Goal: Task Accomplishment & Management: Complete application form

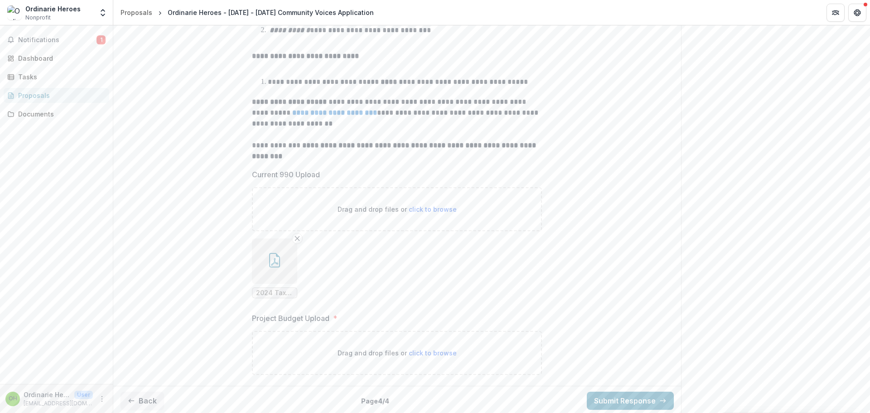
scroll to position [226, 0]
click at [145, 399] on button "Back" at bounding box center [142, 398] width 43 height 18
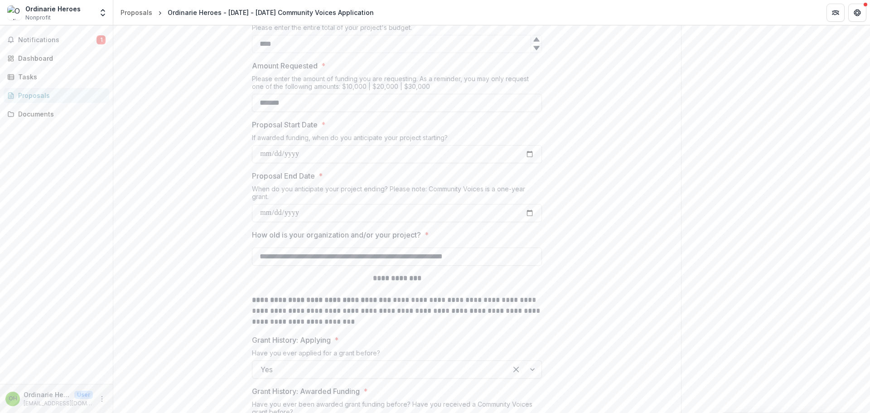
scroll to position [181, 0]
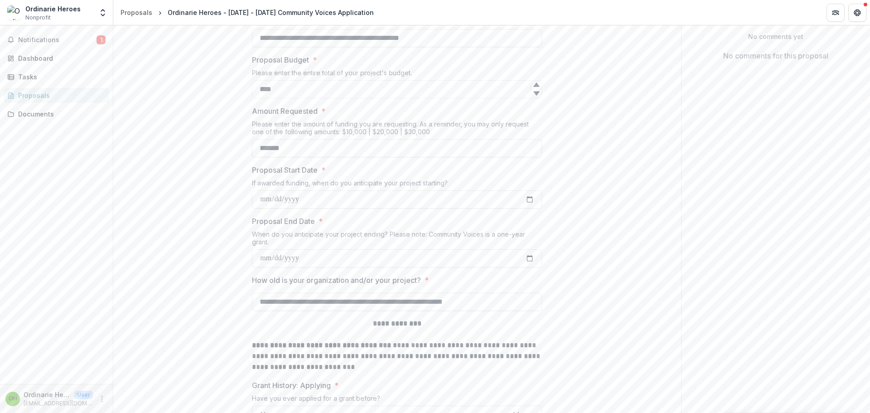
drag, startPoint x: 290, startPoint y: 91, endPoint x: 248, endPoint y: 90, distance: 41.7
type input "*****"
click at [266, 87] on input "*****" at bounding box center [397, 89] width 290 height 18
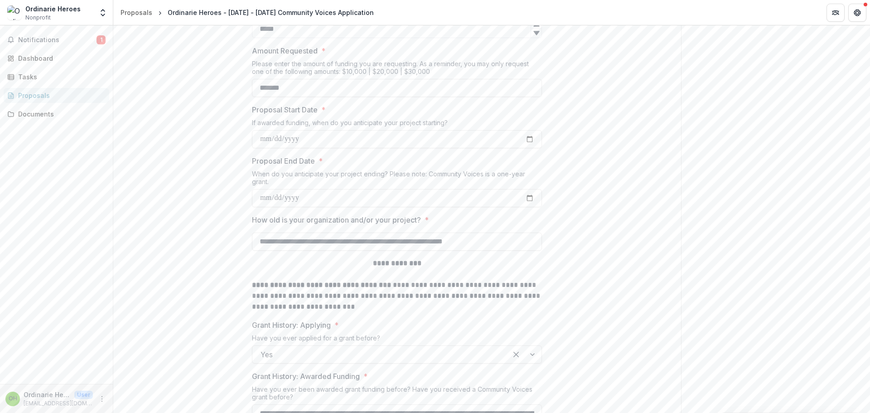
scroll to position [271, 0]
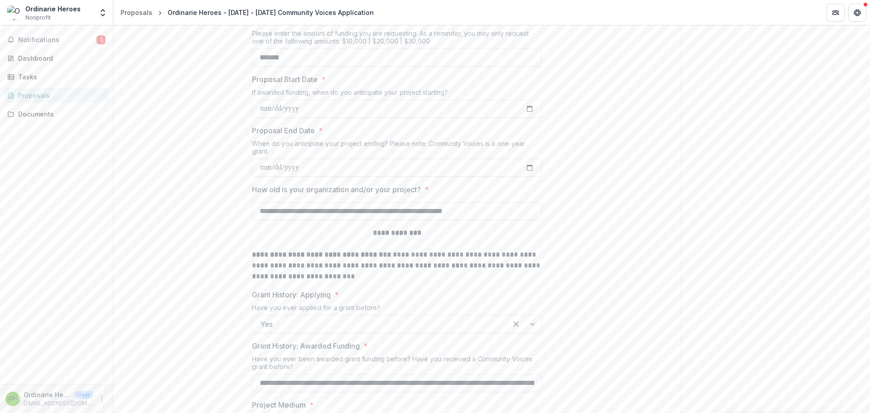
click at [525, 168] on input "**********" at bounding box center [397, 168] width 290 height 18
type input "**********"
click at [524, 109] on input "**********" at bounding box center [397, 109] width 290 height 18
type input "**********"
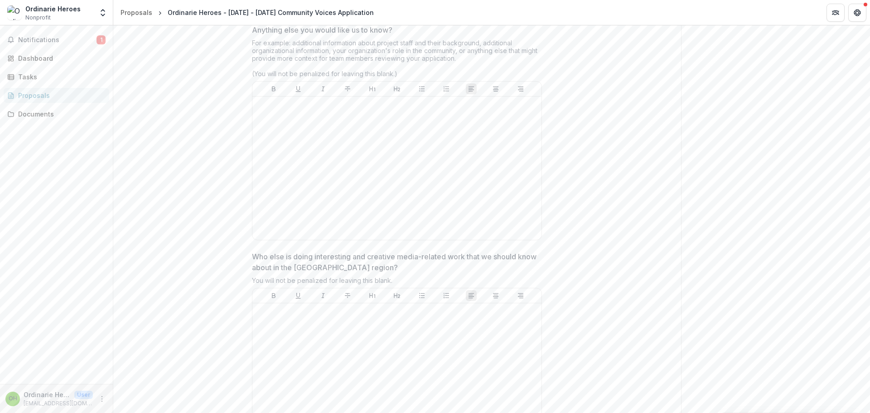
scroll to position [2467, 0]
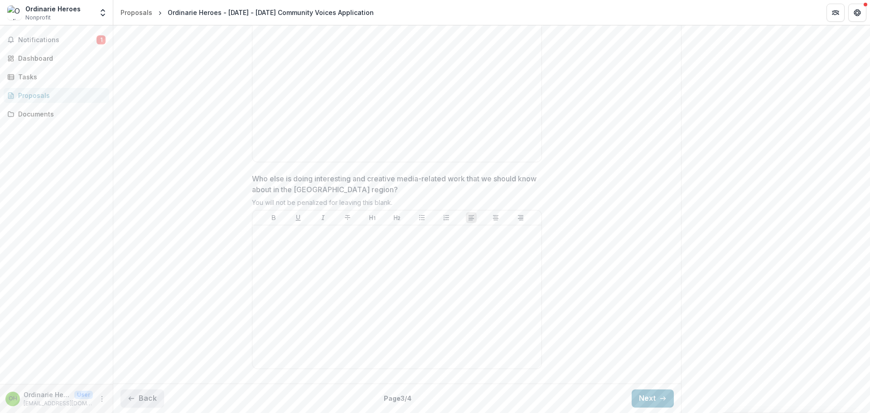
click at [136, 396] on button "Back" at bounding box center [142, 398] width 43 height 18
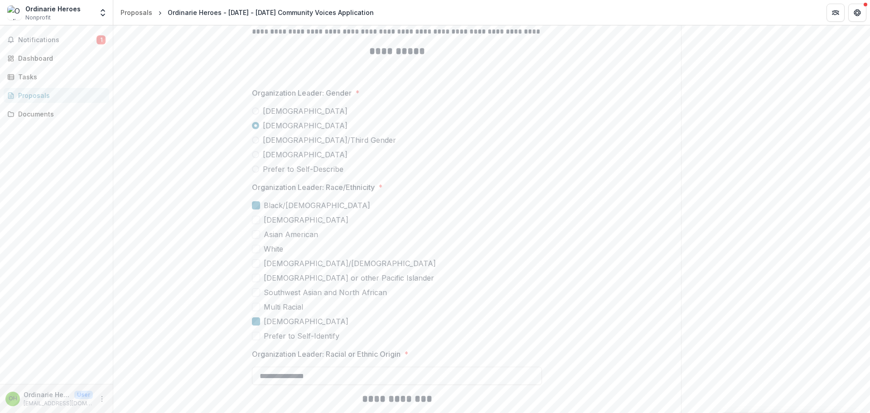
scroll to position [2051, 0]
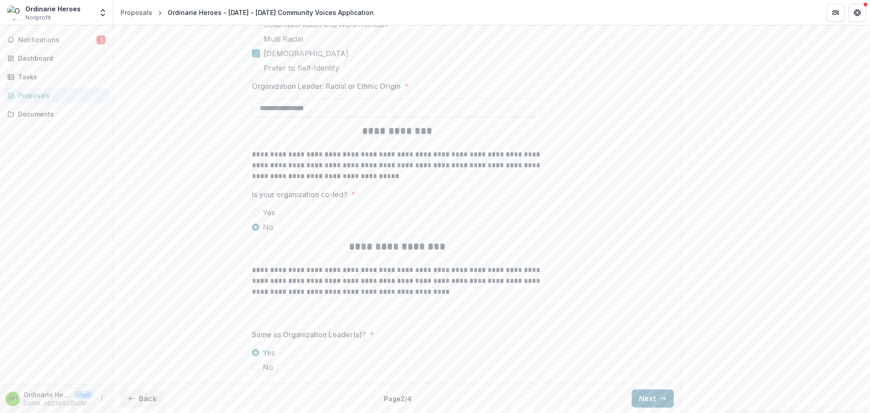
click at [634, 399] on button "Next" at bounding box center [653, 398] width 42 height 18
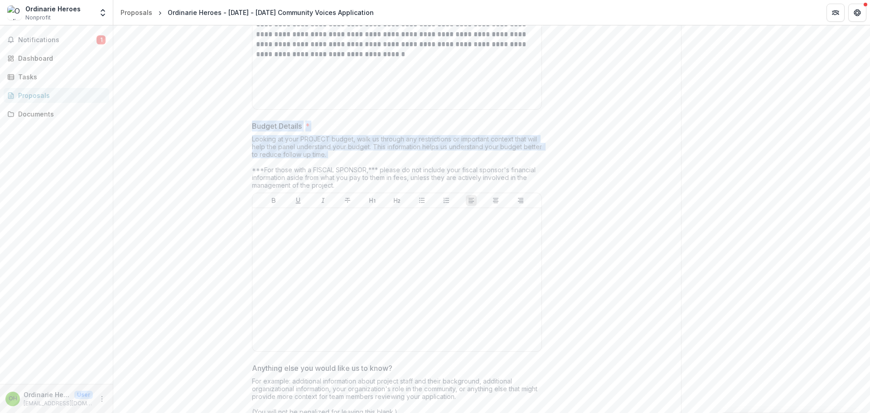
drag, startPoint x: 249, startPoint y: 126, endPoint x: 537, endPoint y: 159, distance: 289.6
copy div "Budget Details * Looking at your PROJECT budget, walk us through any restrictio…"
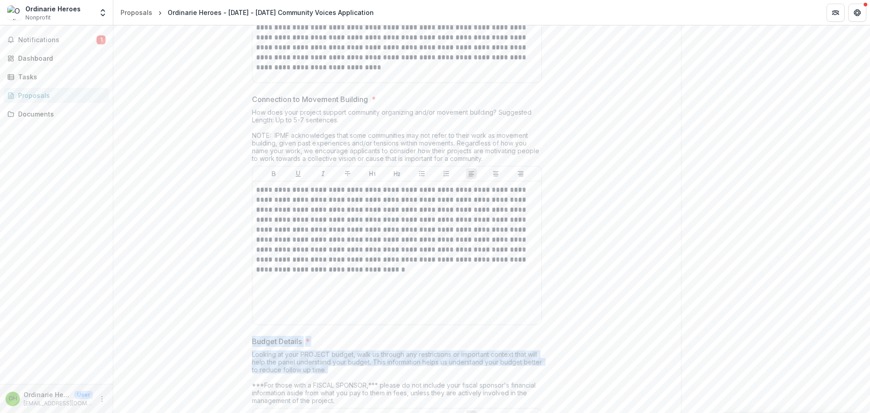
scroll to position [1915, 0]
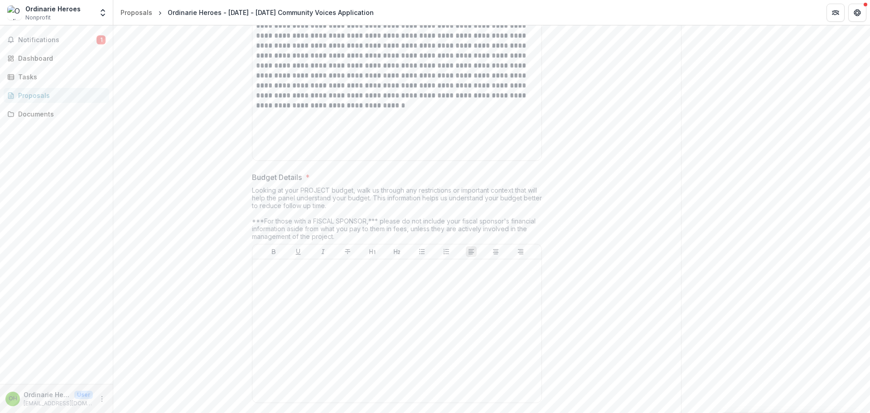
scroll to position [2005, 0]
click at [372, 338] on div at bounding box center [397, 325] width 282 height 136
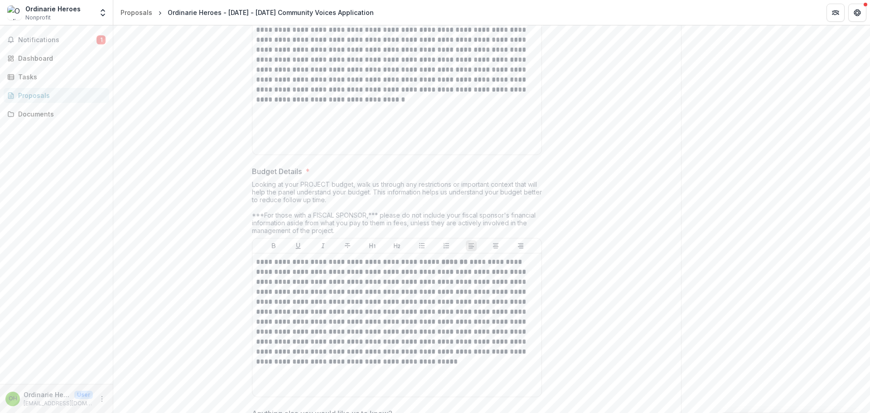
drag, startPoint x: 429, startPoint y: 262, endPoint x: 458, endPoint y: 262, distance: 28.5
click at [458, 262] on p "**********" at bounding box center [397, 312] width 282 height 110
click at [275, 246] on icon "Bold" at bounding box center [273, 245] width 7 height 7
drag, startPoint x: 468, startPoint y: 264, endPoint x: 402, endPoint y: 263, distance: 65.7
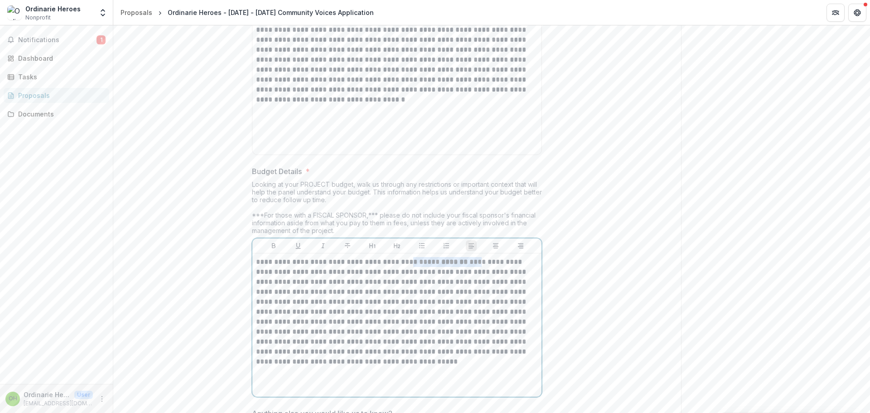
click at [402, 263] on p "**********" at bounding box center [397, 312] width 282 height 110
click at [270, 247] on icon "Bold" at bounding box center [273, 245] width 7 height 7
click at [349, 312] on p "**********" at bounding box center [397, 312] width 282 height 110
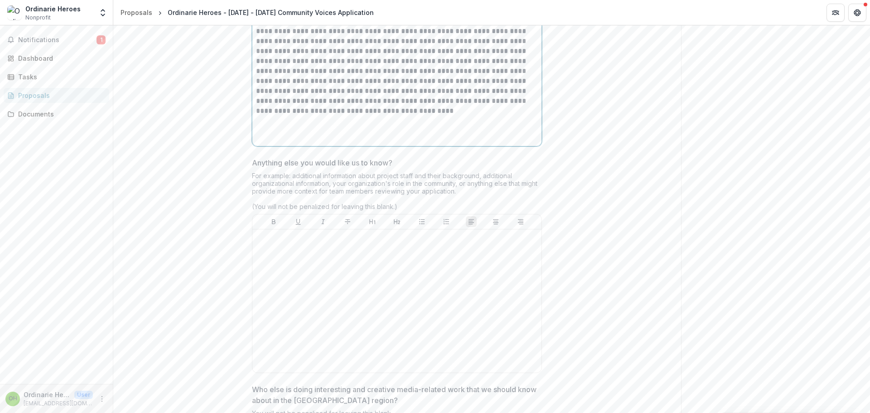
scroll to position [2277, 0]
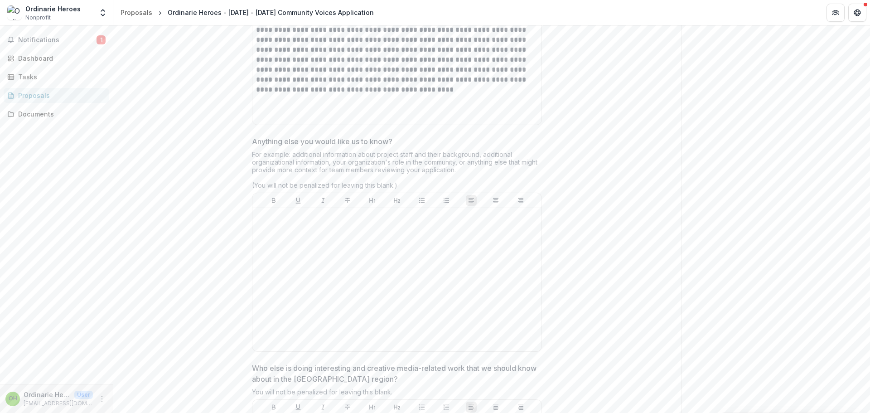
drag, startPoint x: 251, startPoint y: 144, endPoint x: 457, endPoint y: 171, distance: 208.3
copy div "Anything else you would like us to know? For example: additional information ab…"
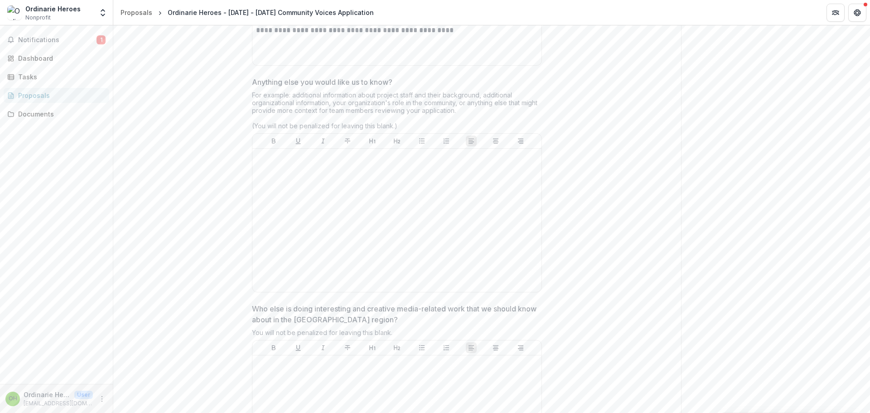
scroll to position [2331, 0]
click at [377, 243] on div at bounding box center [397, 226] width 282 height 136
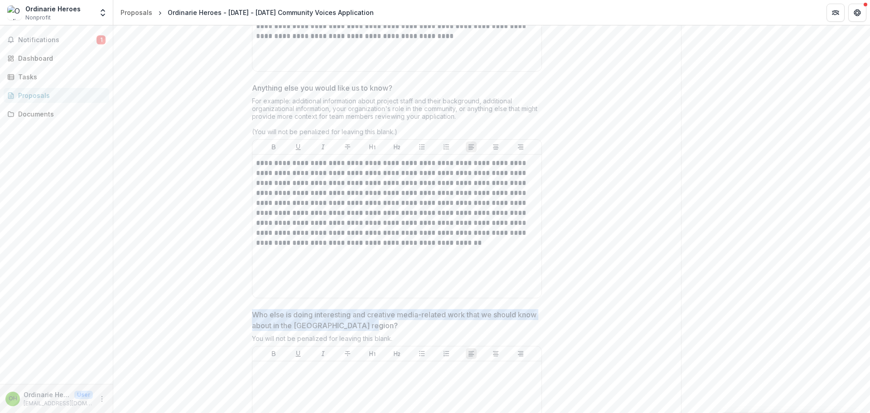
drag, startPoint x: 253, startPoint y: 315, endPoint x: 392, endPoint y: 327, distance: 140.0
click at [392, 327] on p "Who else is doing interesting and creative media-related work that we should kn…" at bounding box center [394, 320] width 285 height 22
drag, startPoint x: 251, startPoint y: 314, endPoint x: 404, endPoint y: 325, distance: 153.1
click at [404, 325] on p "Who else is doing interesting and creative media-related work that we should kn…" at bounding box center [394, 320] width 285 height 22
drag, startPoint x: 403, startPoint y: 326, endPoint x: 203, endPoint y: 305, distance: 201.4
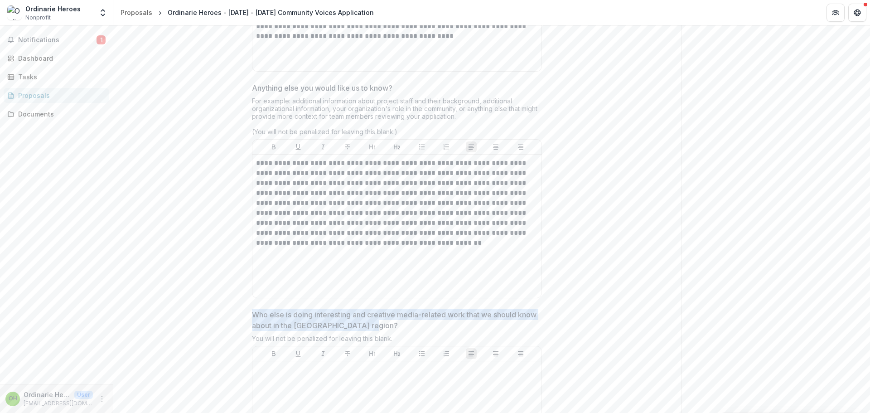
copy p "Who else is doing interesting and creative media-related work that we should kn…"
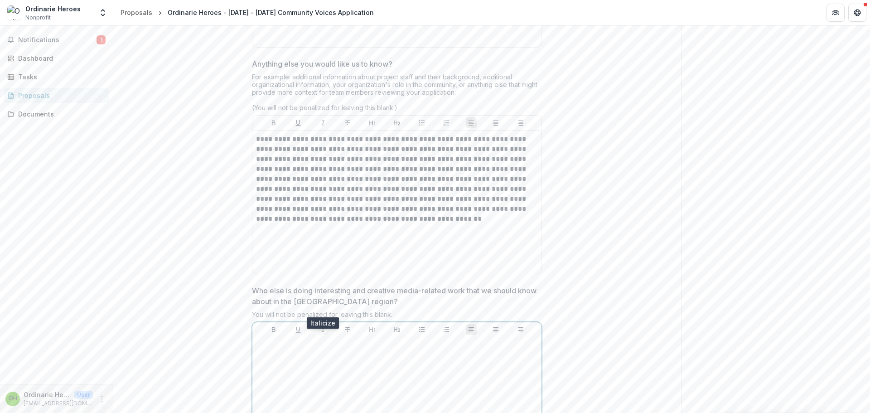
scroll to position [2376, 0]
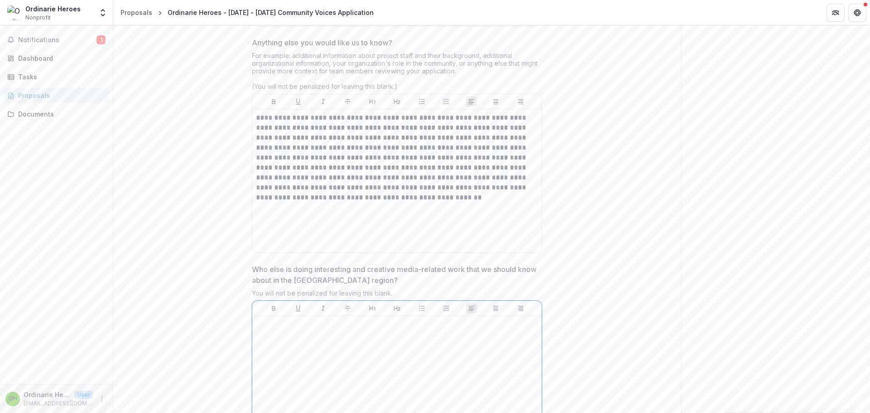
paste div
click at [252, 278] on p "Who else is doing interesting and creative media-related work that we should kn…" at bounding box center [394, 275] width 285 height 22
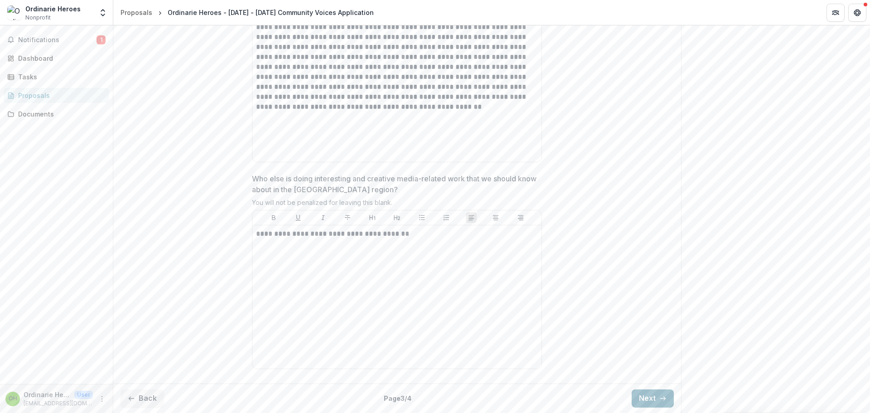
click at [647, 390] on button "Next" at bounding box center [653, 398] width 42 height 18
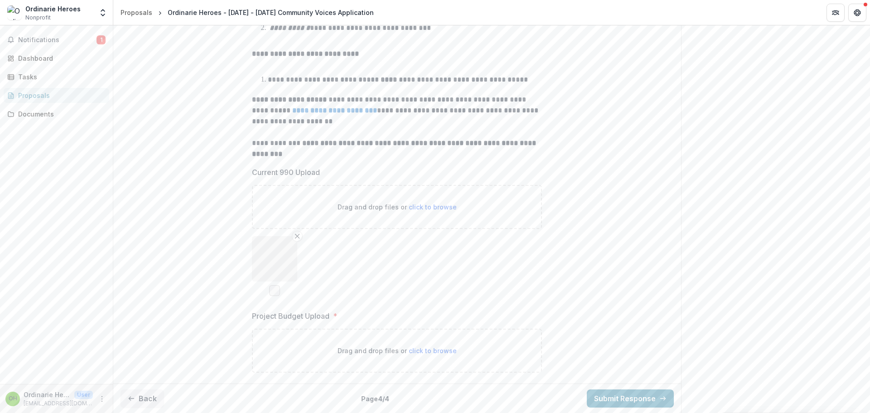
scroll to position [226, 0]
click at [427, 351] on span "click to browse" at bounding box center [433, 351] width 48 height 8
type input "**********"
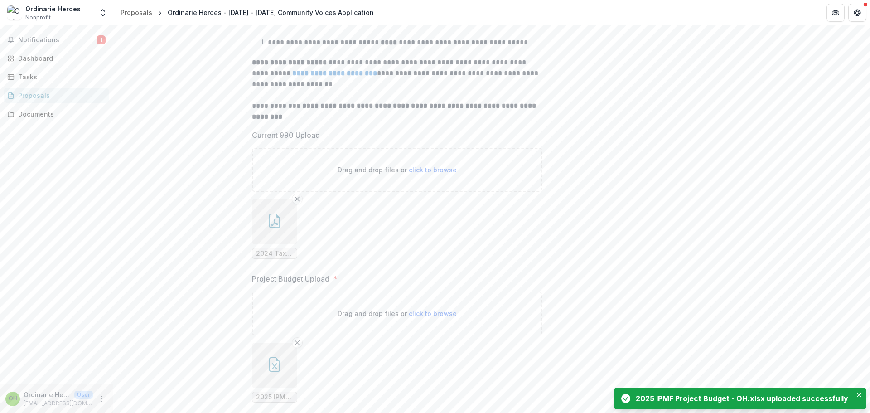
scroll to position [300, 0]
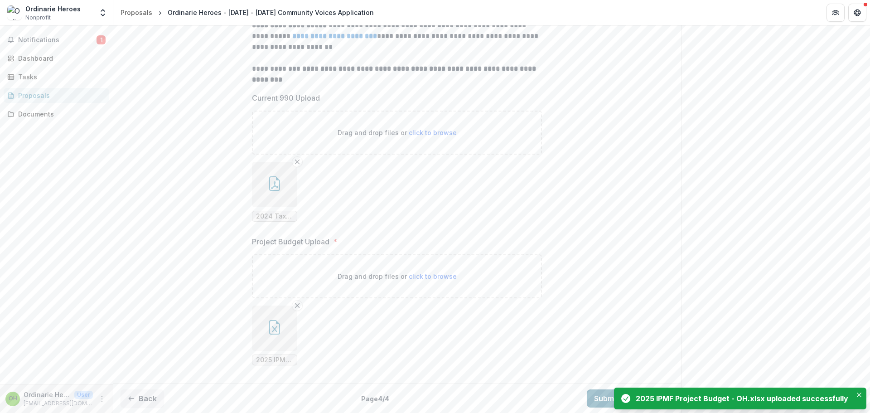
click at [604, 400] on button "Submit Response" at bounding box center [630, 398] width 87 height 18
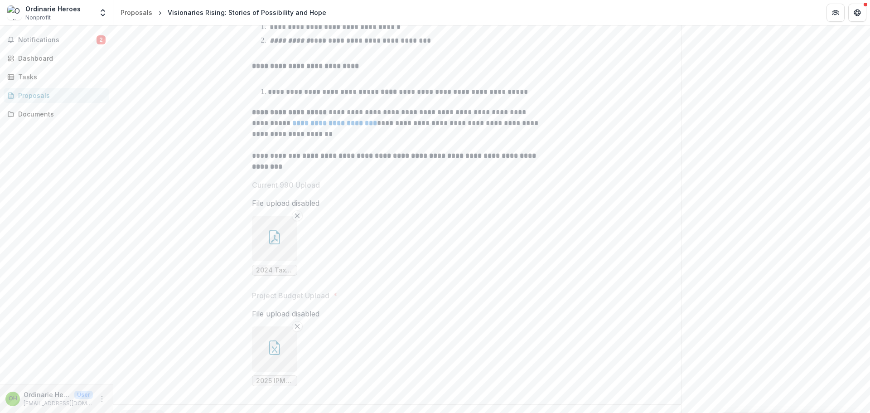
scroll to position [0, 0]
click at [7, 412] on button "Close" at bounding box center [3, 418] width 7 height 11
click at [78, 34] on button "Notifications 2" at bounding box center [57, 40] width 106 height 14
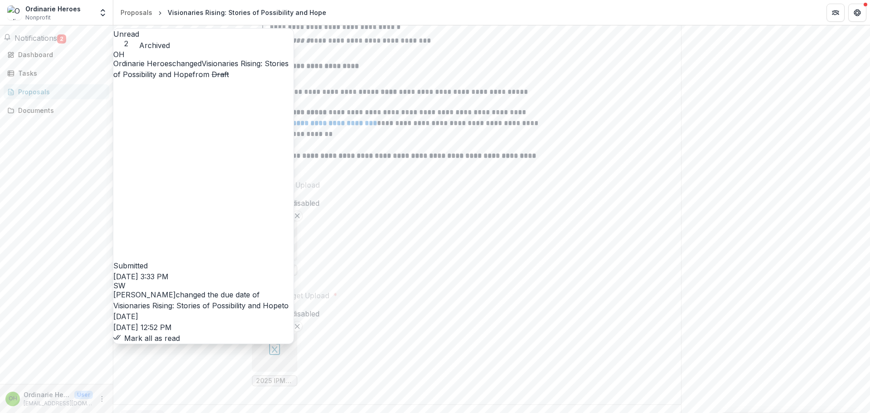
click at [232, 70] on link "Visionaries Rising: Stories of Possibility and Hope" at bounding box center [200, 69] width 175 height 20
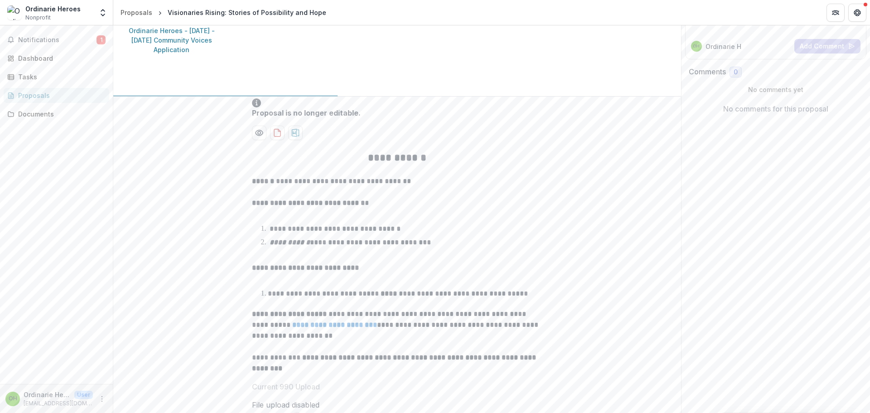
scroll to position [103, 0]
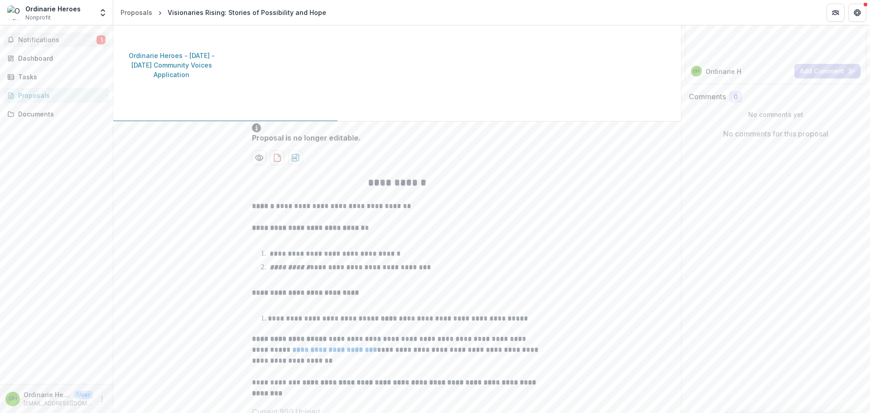
click at [80, 39] on span "Notifications" at bounding box center [57, 40] width 78 height 8
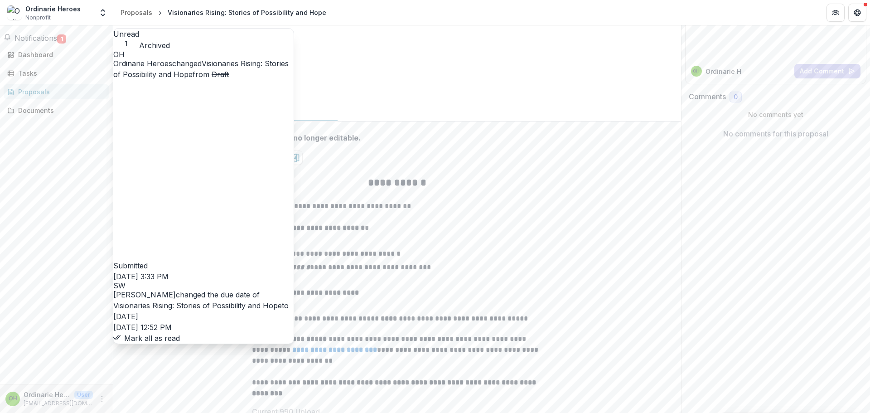
click at [222, 301] on link "Visionaries Rising: Stories of Possibility and Hope" at bounding box center [197, 305] width 169 height 9
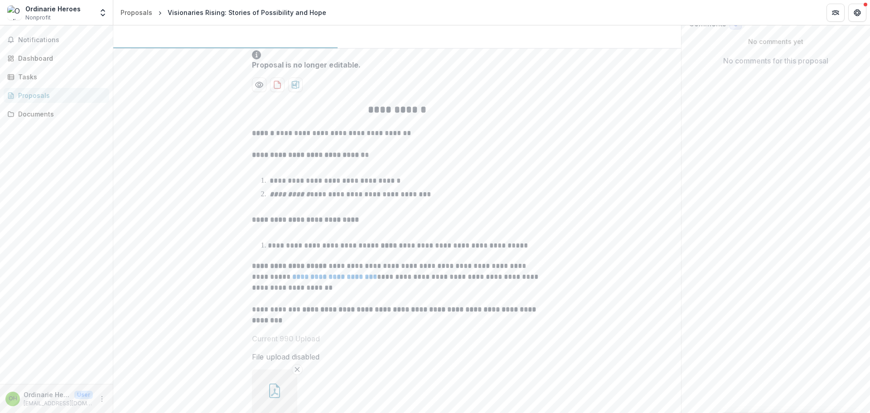
scroll to position [0, 0]
